Goal: Task Accomplishment & Management: Use online tool/utility

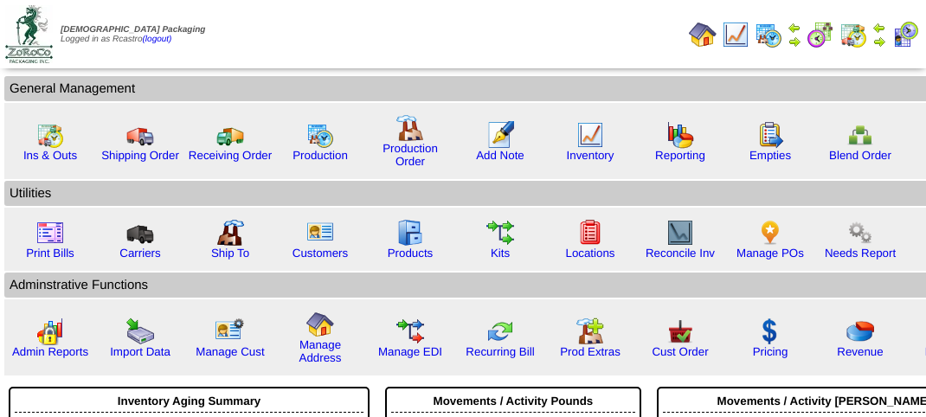
scroll to position [195, 0]
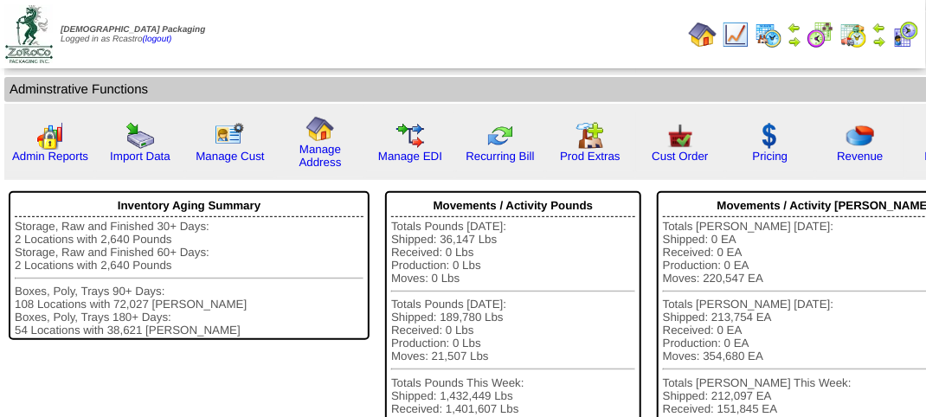
click at [846, 36] on img at bounding box center [853, 35] width 28 height 28
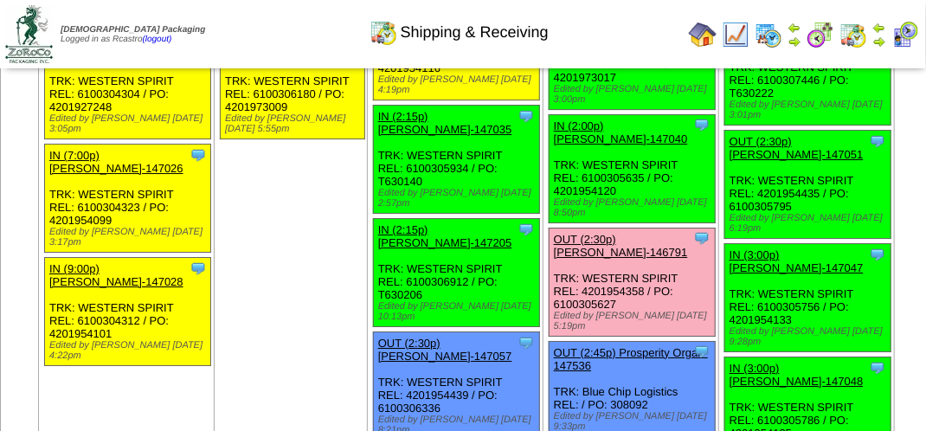
scroll to position [2162, 0]
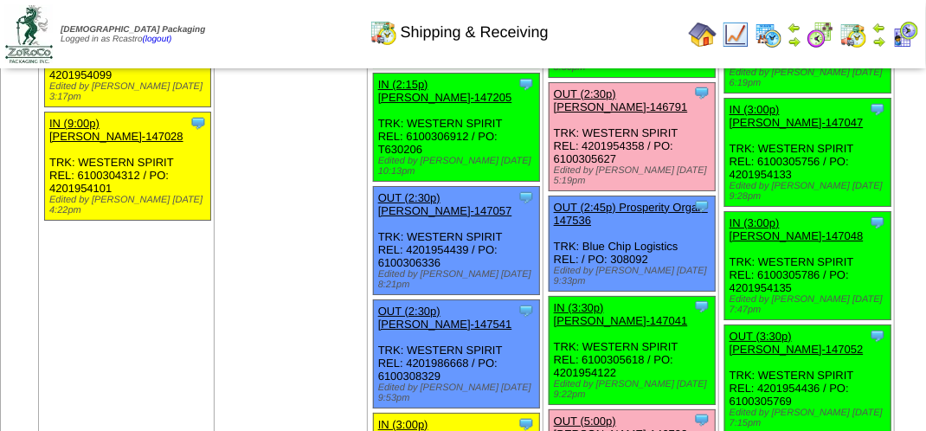
click at [612, 113] on link "OUT (2:30p) Lamb-Weston-146791" at bounding box center [621, 100] width 134 height 26
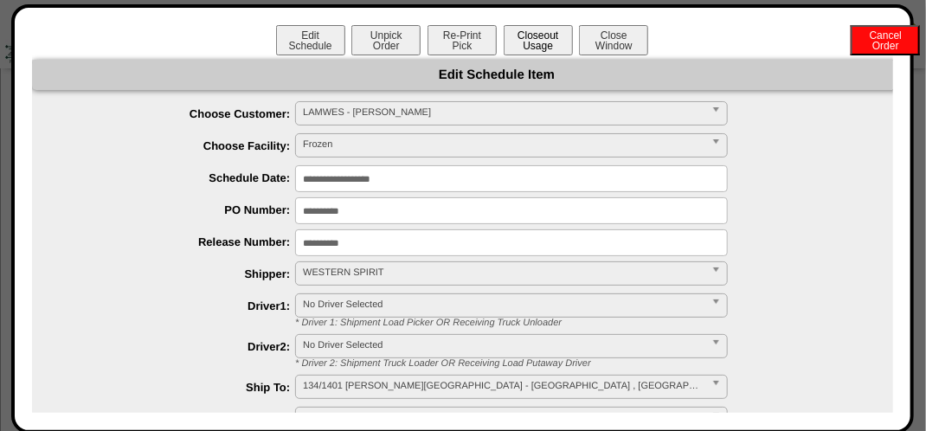
click at [525, 34] on button "Closeout Usage" at bounding box center [537, 40] width 69 height 30
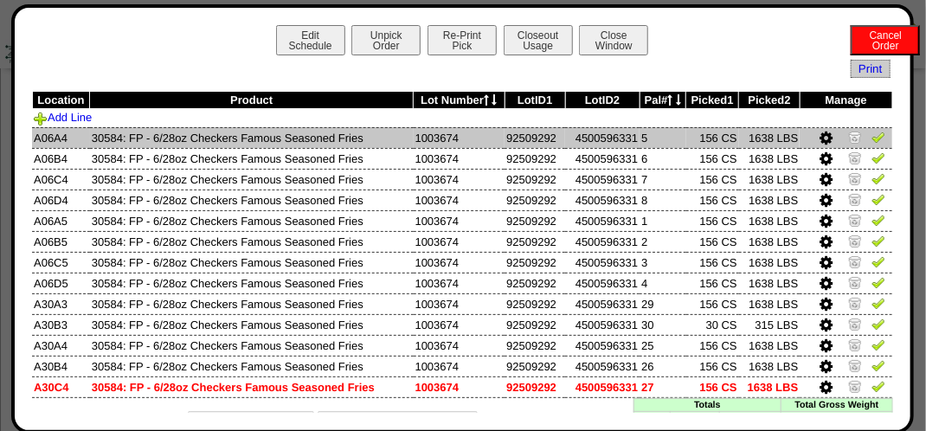
click at [871, 142] on img at bounding box center [878, 137] width 14 height 14
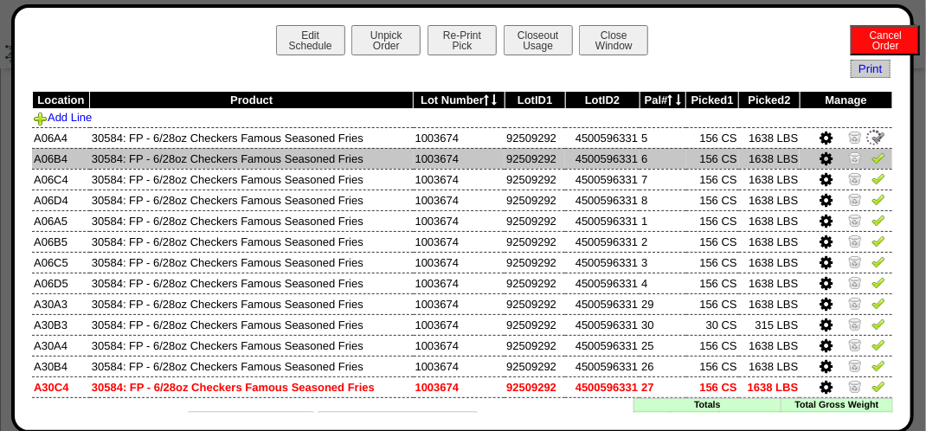
click at [871, 158] on img at bounding box center [878, 158] width 14 height 14
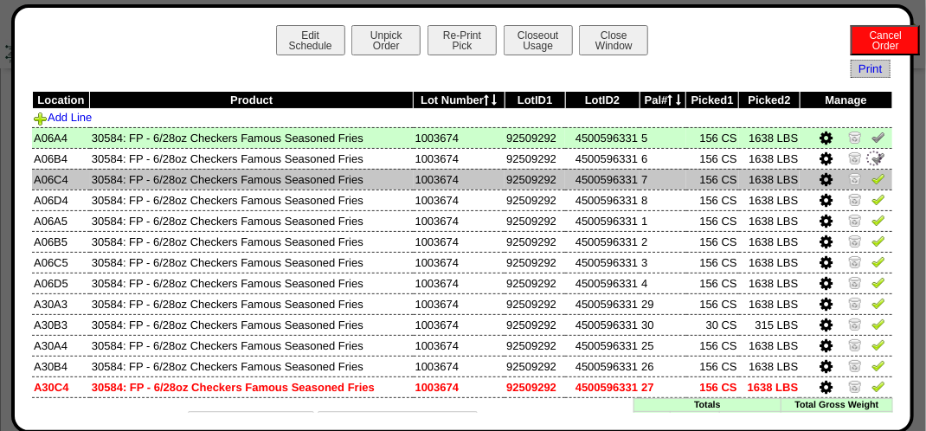
click at [871, 175] on img at bounding box center [878, 178] width 14 height 14
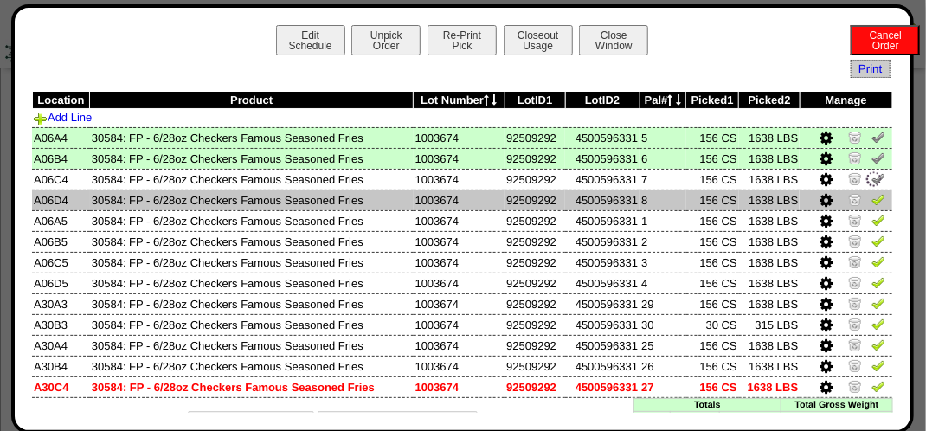
click at [871, 203] on img at bounding box center [878, 199] width 14 height 14
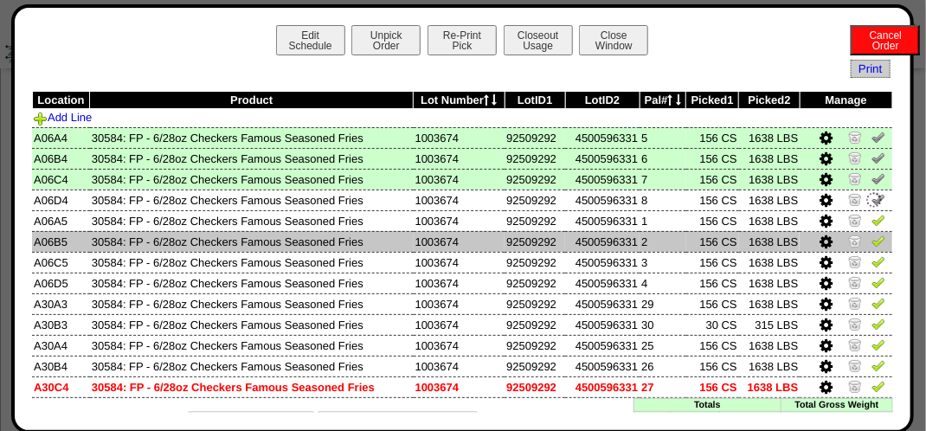
drag, startPoint x: 863, startPoint y: 225, endPoint x: 857, endPoint y: 235, distance: 12.0
click at [871, 226] on img at bounding box center [878, 220] width 14 height 14
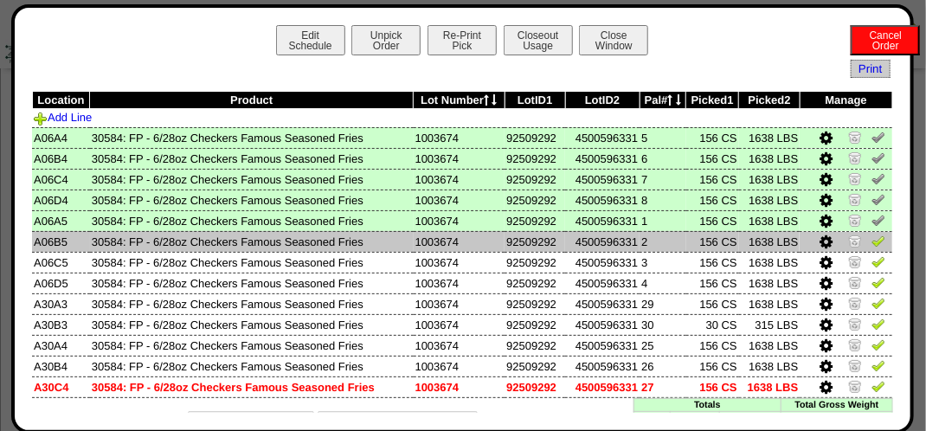
click at [871, 245] on img at bounding box center [878, 241] width 14 height 14
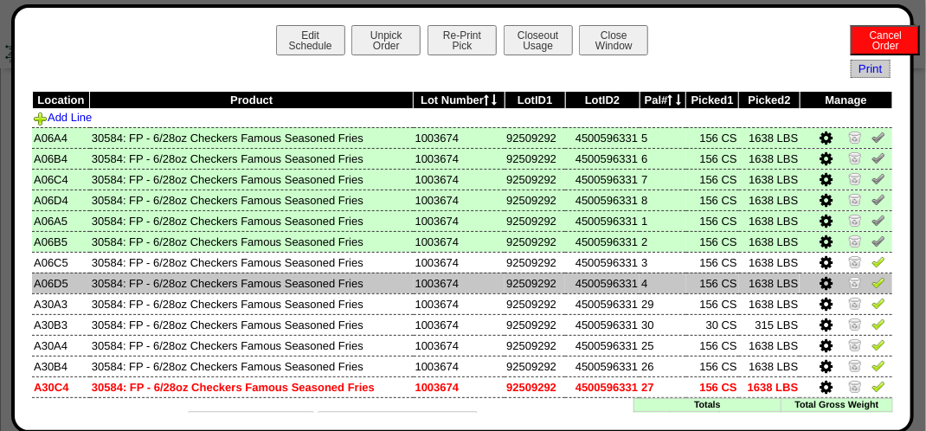
click at [871, 282] on img at bounding box center [878, 282] width 14 height 14
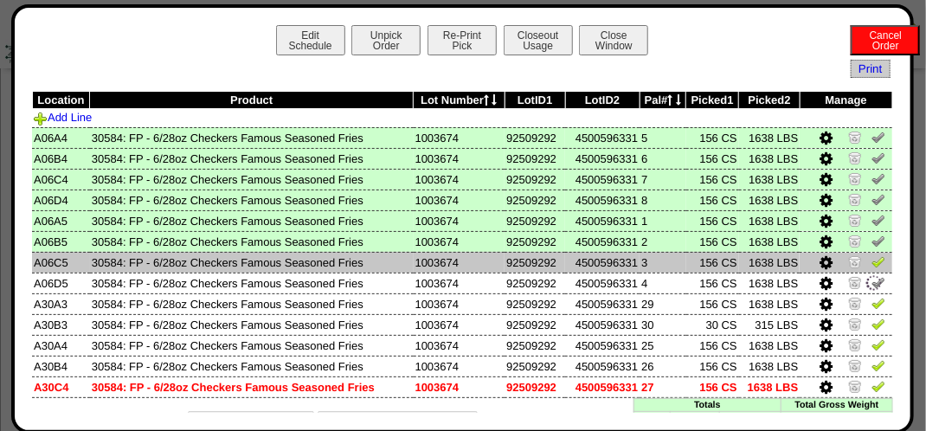
click at [871, 261] on img at bounding box center [878, 261] width 14 height 14
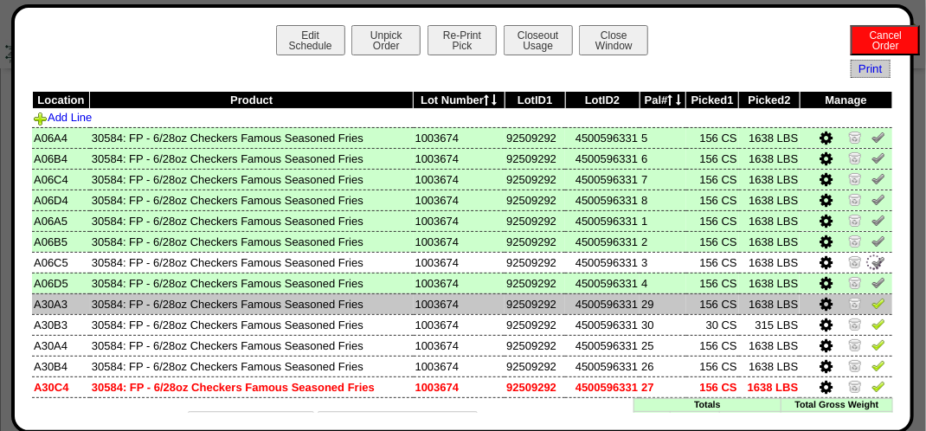
click at [871, 301] on img at bounding box center [878, 303] width 14 height 14
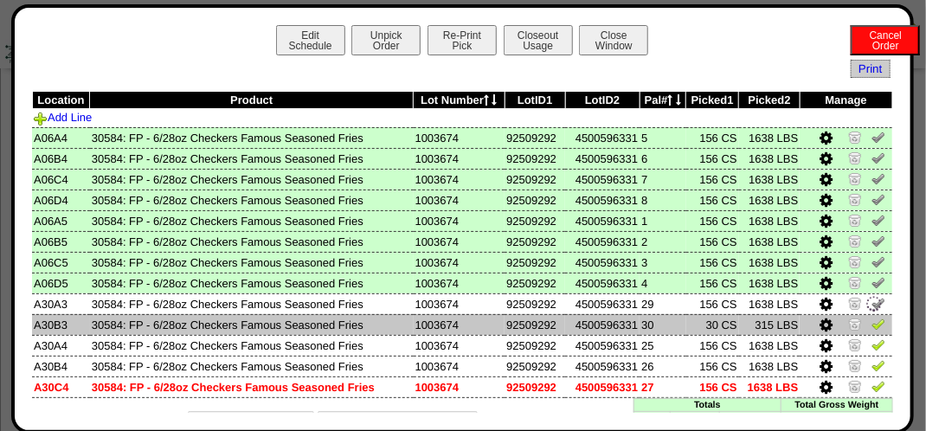
click at [871, 324] on img at bounding box center [878, 324] width 14 height 14
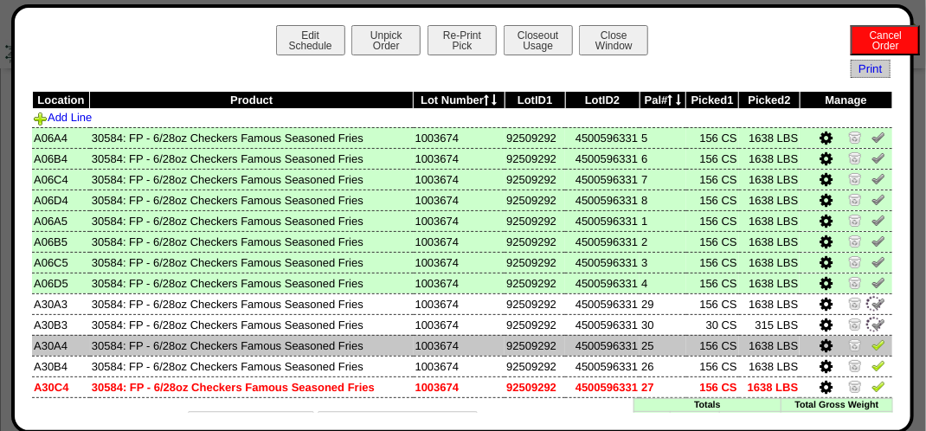
click at [874, 345] on td at bounding box center [845, 345] width 93 height 21
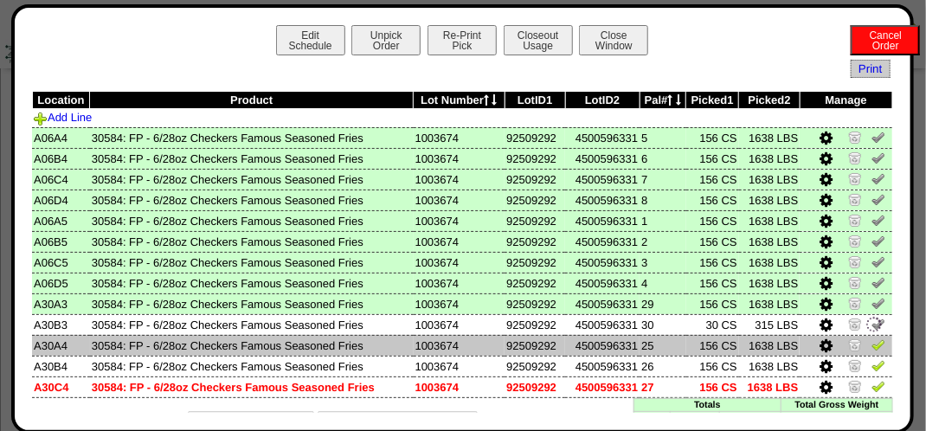
click at [871, 353] on link at bounding box center [878, 347] width 14 height 13
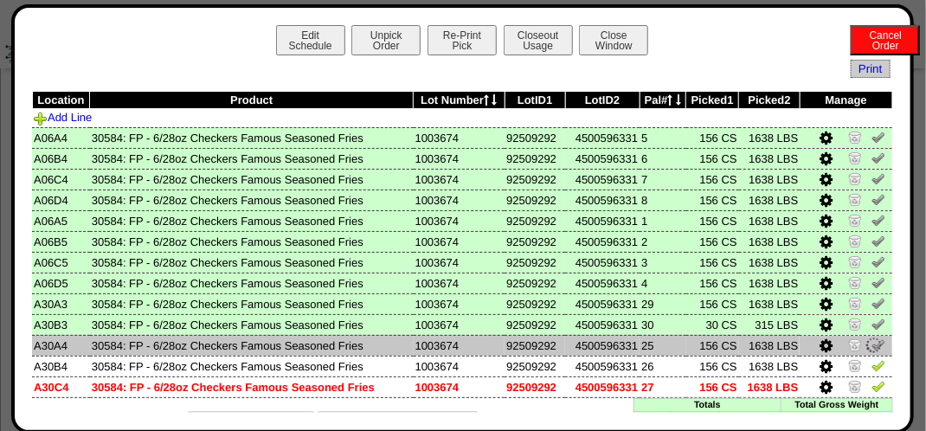
click at [868, 339] on img at bounding box center [873, 345] width 19 height 19
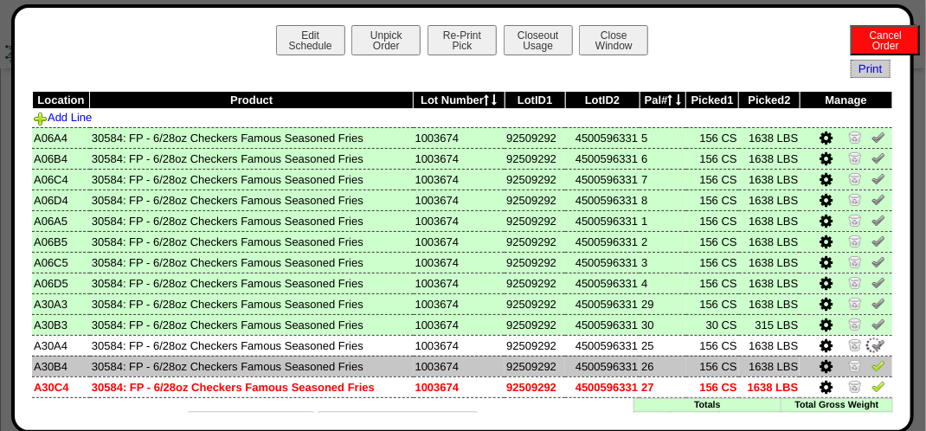
click at [871, 365] on img at bounding box center [878, 365] width 14 height 14
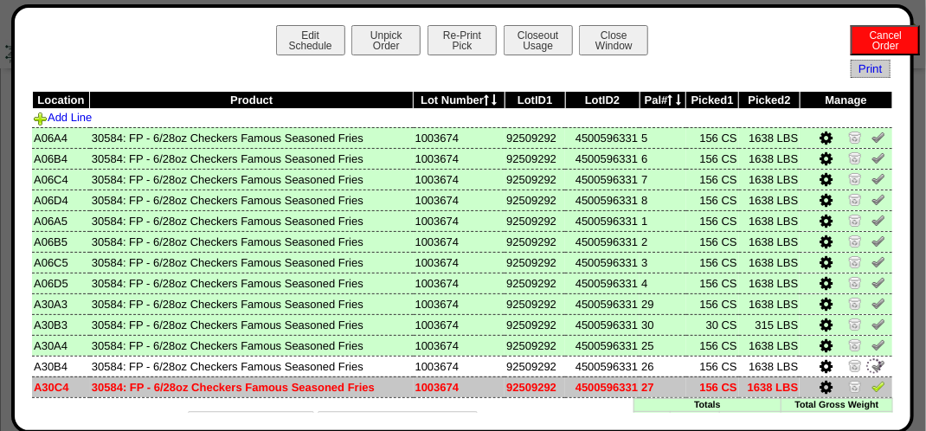
click at [871, 381] on img at bounding box center [878, 386] width 14 height 14
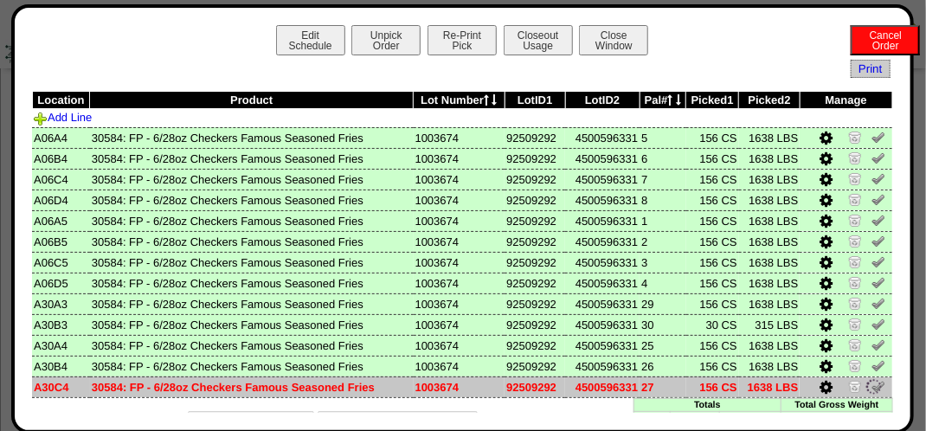
scroll to position [32, 0]
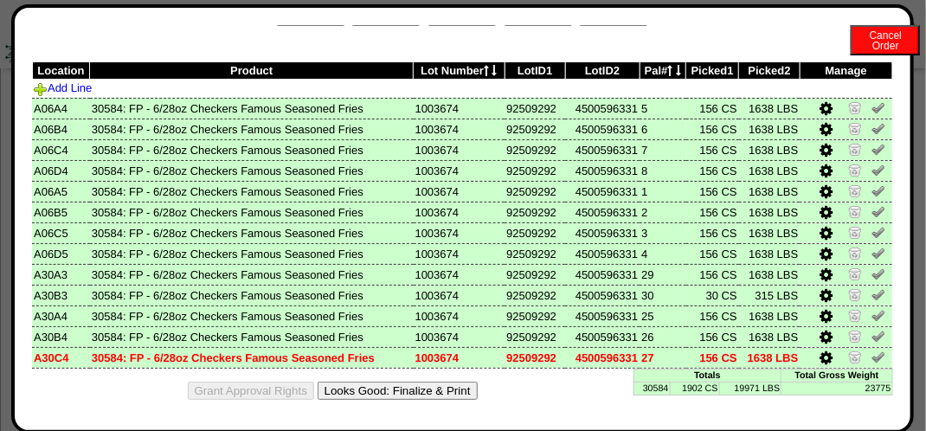
click at [415, 381] on button "Looks Good: Finalize & Print" at bounding box center [397, 390] width 160 height 18
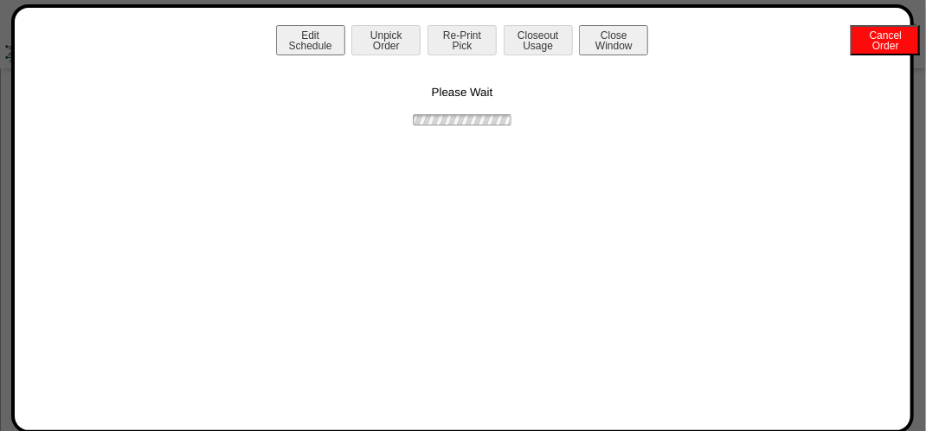
scroll to position [0, 0]
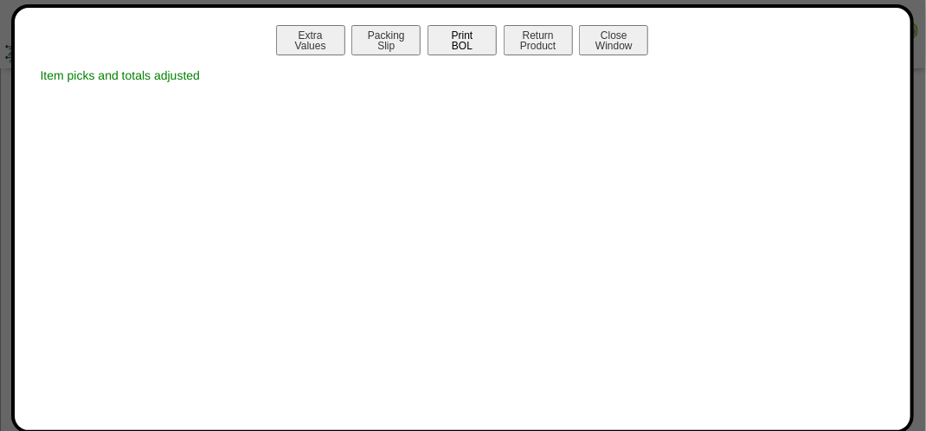
click at [475, 36] on button "Print BOL" at bounding box center [461, 40] width 69 height 30
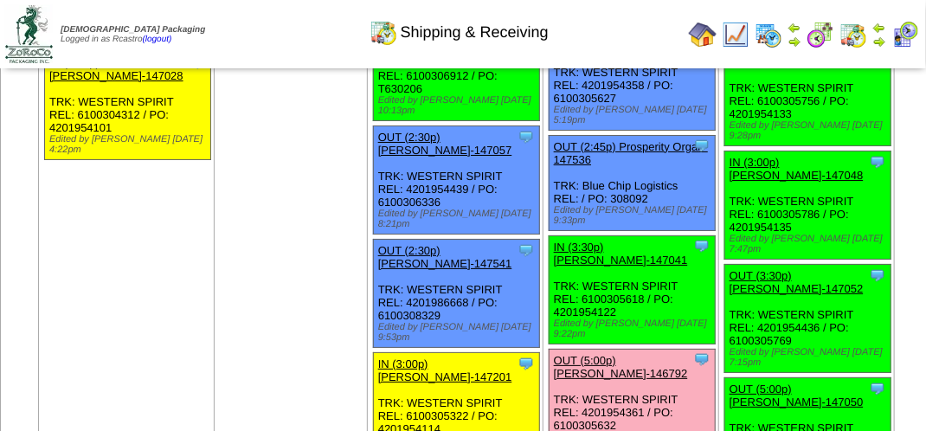
scroll to position [2249, 0]
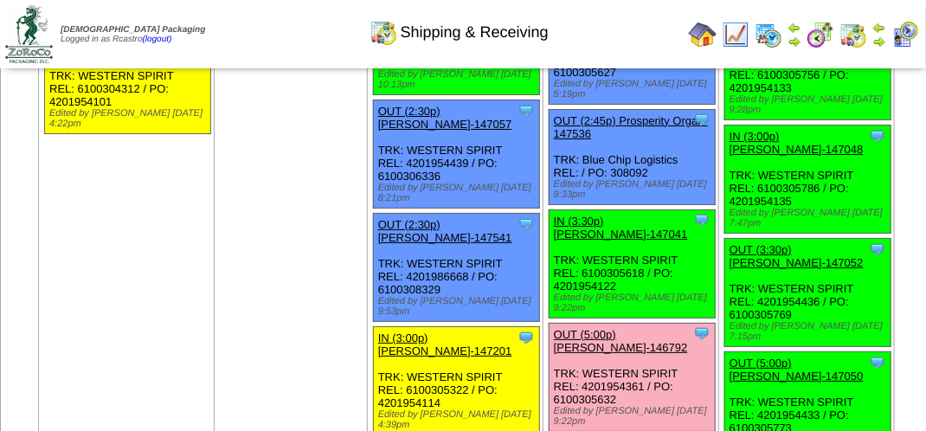
click at [580, 27] on link "OUT (2:30p) Lamb-Weston-146791" at bounding box center [621, 14] width 134 height 26
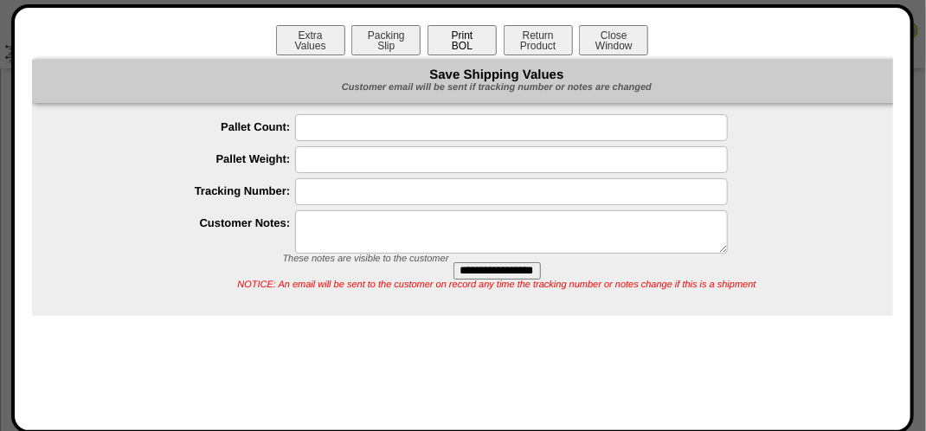
click at [476, 36] on button "Print BOL" at bounding box center [461, 40] width 69 height 30
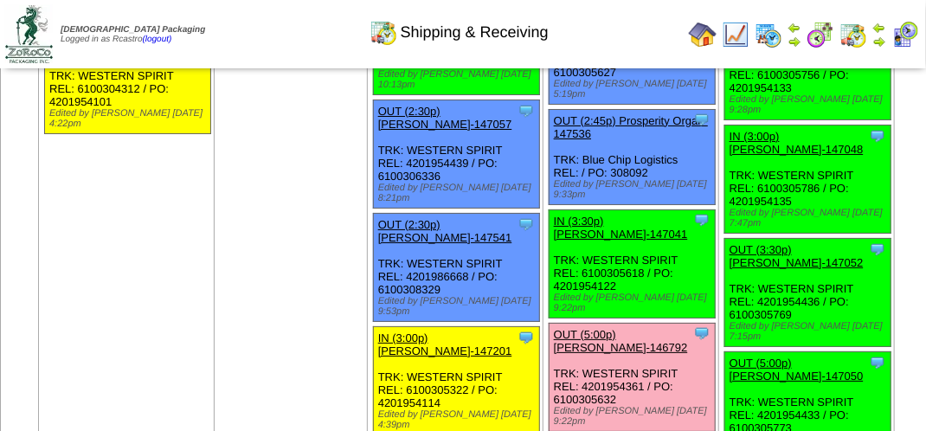
scroll to position [2249, 0]
click at [853, 29] on img at bounding box center [853, 35] width 28 height 28
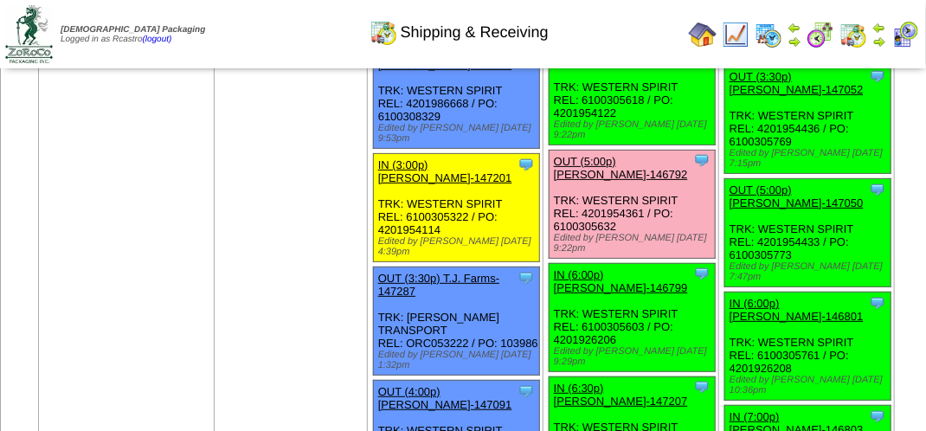
scroll to position [2768, 0]
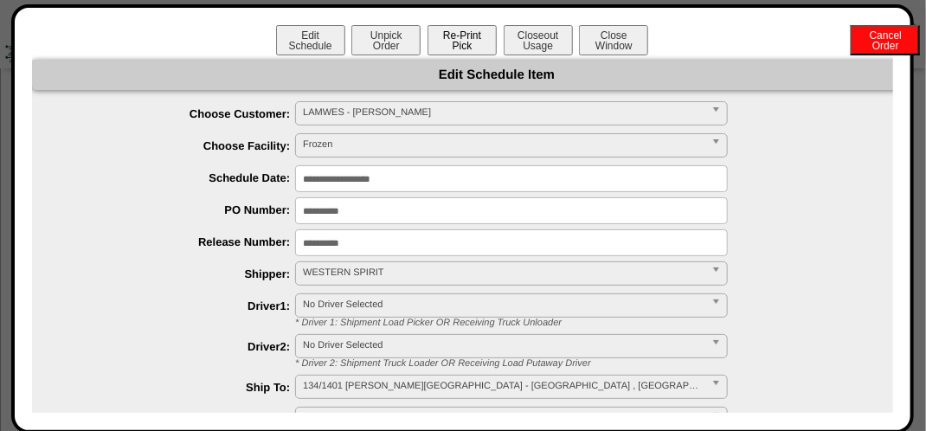
click at [473, 38] on button "Re-Print Pick" at bounding box center [461, 40] width 69 height 30
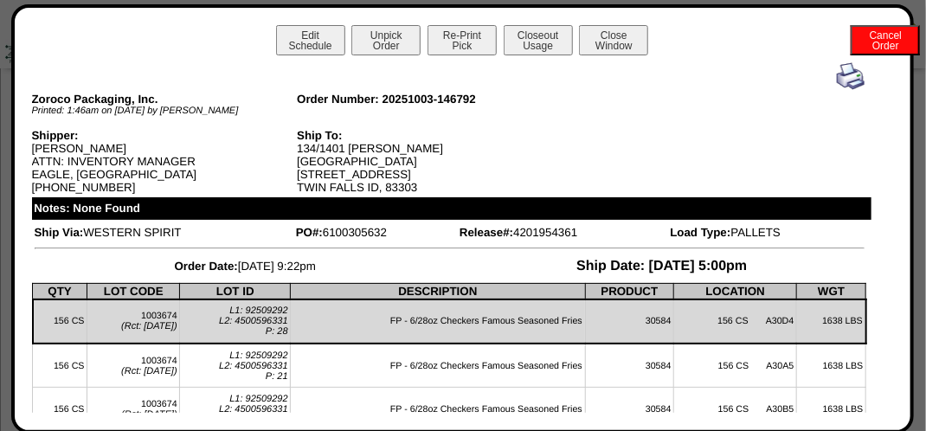
click at [836, 71] on img at bounding box center [850, 76] width 28 height 28
